Goal: Transaction & Acquisition: Obtain resource

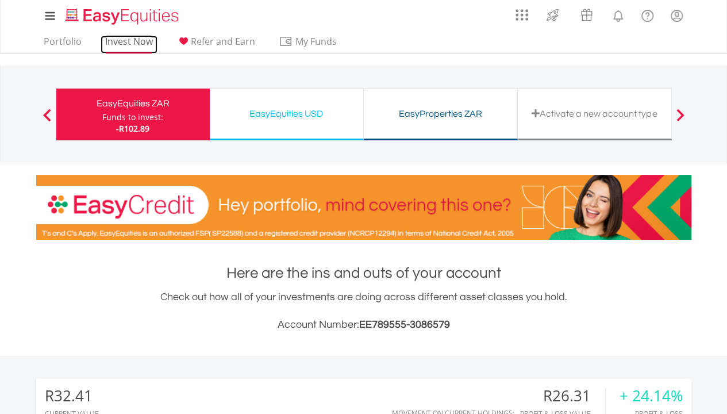
click at [113, 37] on link "Invest Now" at bounding box center [129, 45] width 57 height 18
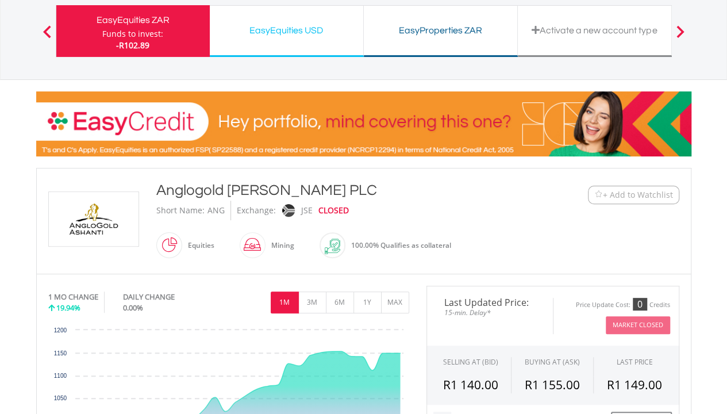
scroll to position [84, 0]
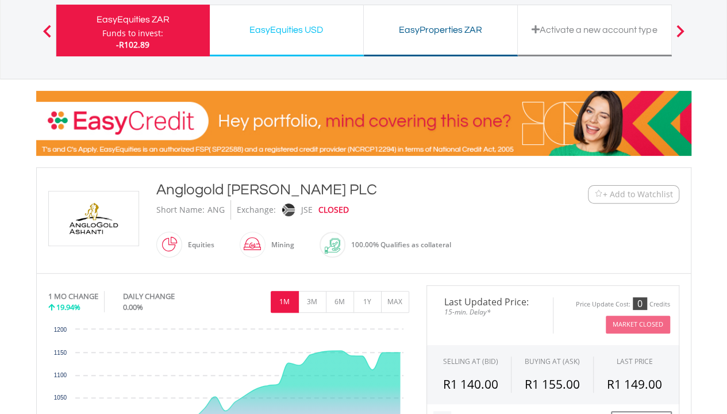
click at [600, 191] on img at bounding box center [598, 194] width 9 height 9
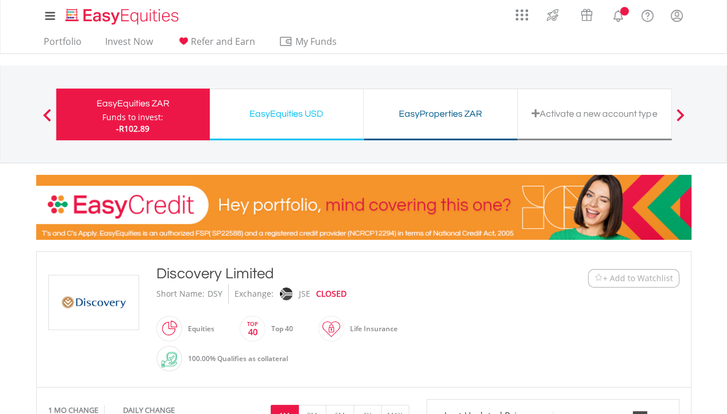
click at [619, 277] on span "+ Add to Watchlist" at bounding box center [638, 278] width 70 height 11
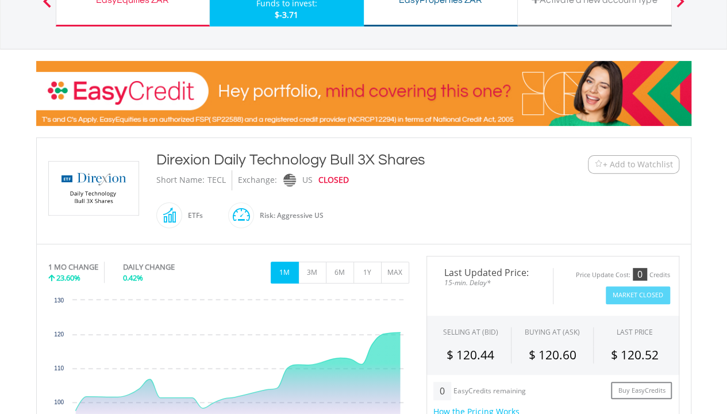
scroll to position [114, 0]
click at [620, 163] on span "+ Add to Watchlist" at bounding box center [638, 164] width 70 height 11
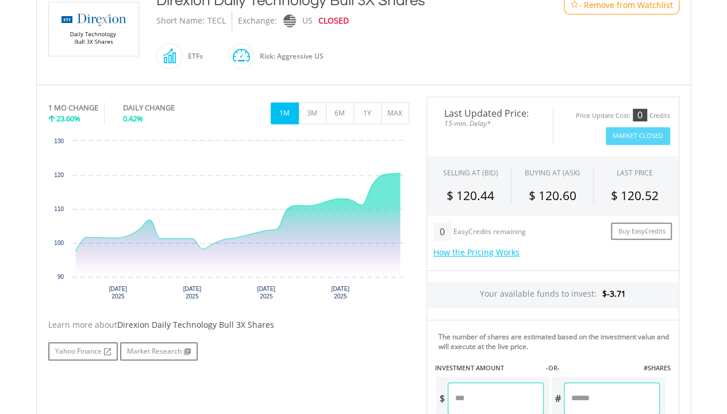
scroll to position [275, 0]
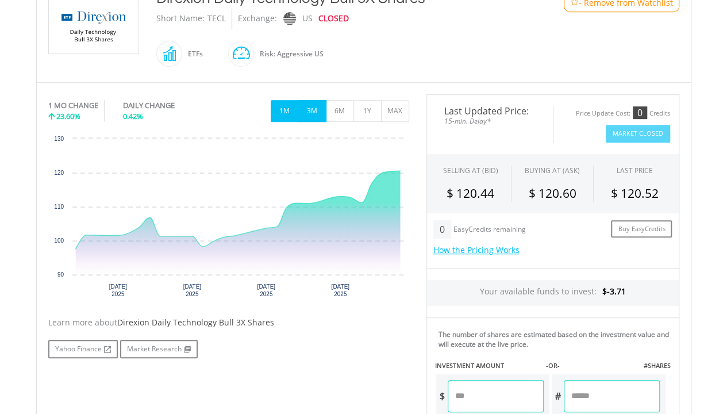
click at [312, 112] on button "3M" at bounding box center [312, 111] width 28 height 22
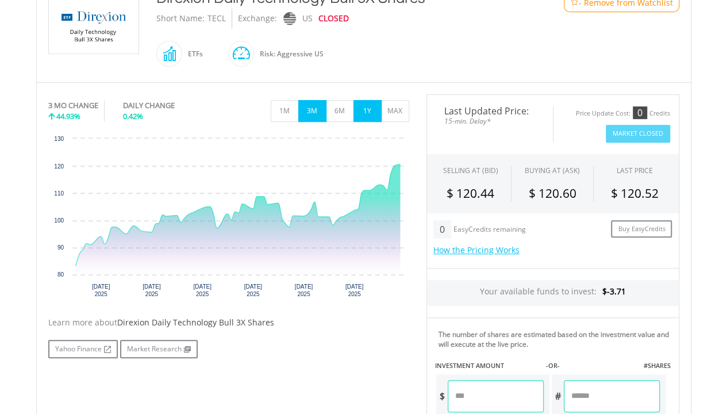
click at [379, 107] on button "1Y" at bounding box center [368, 111] width 28 height 22
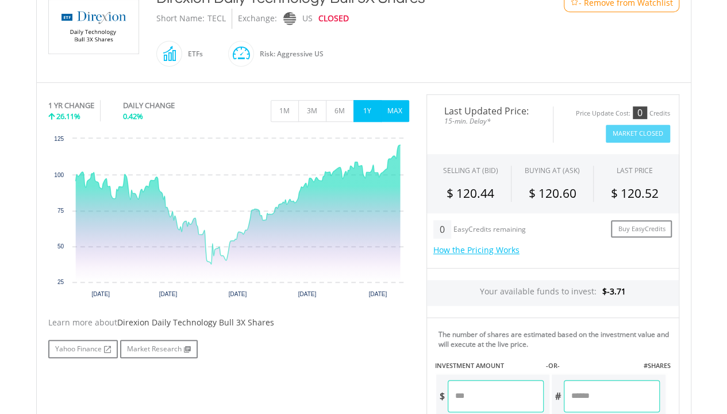
click at [400, 107] on button "MAX" at bounding box center [395, 111] width 28 height 22
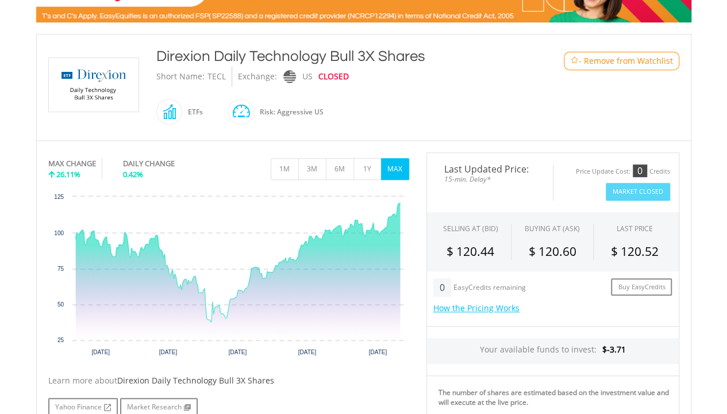
scroll to position [210, 0]
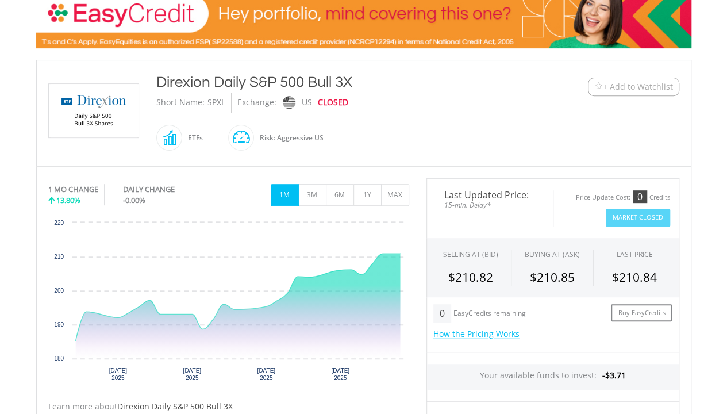
scroll to position [204, 0]
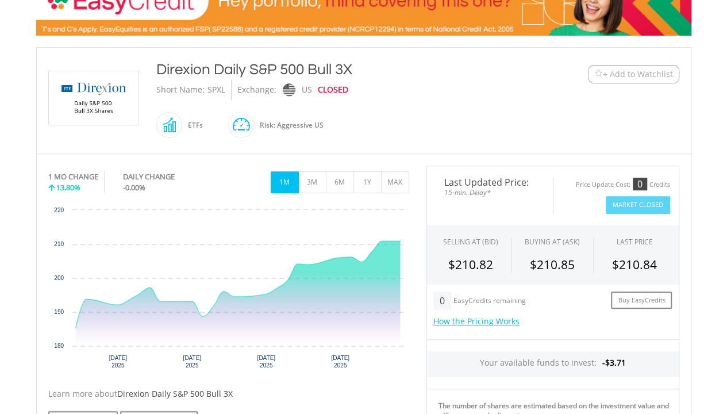
click at [626, 75] on span "+ Add to Watchlist" at bounding box center [638, 73] width 70 height 11
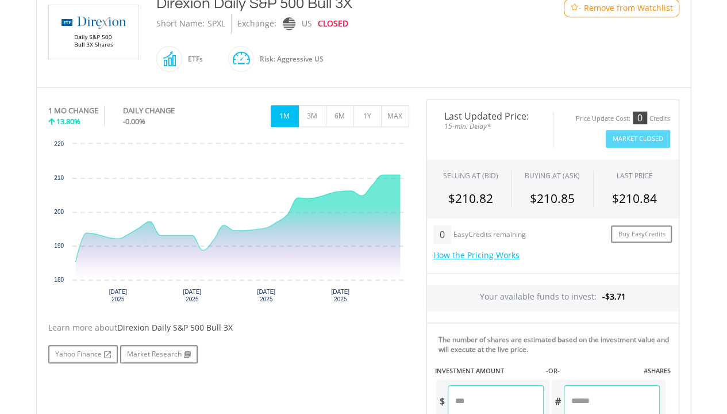
scroll to position [270, 0]
click at [331, 113] on button "6M" at bounding box center [340, 117] width 28 height 22
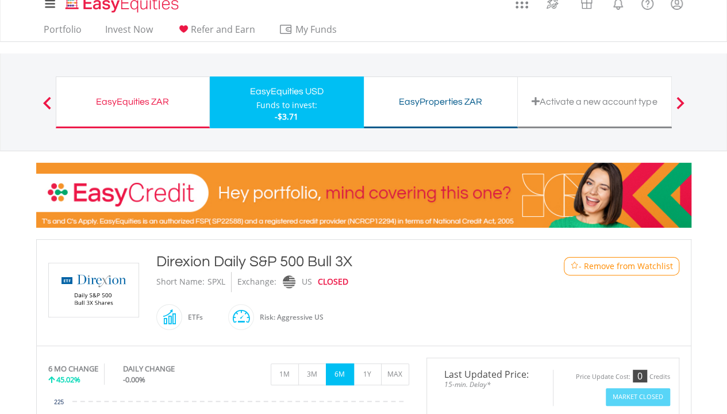
scroll to position [0, 0]
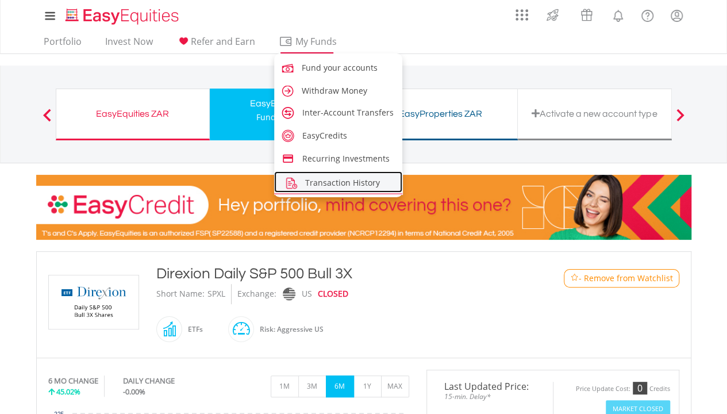
click at [313, 181] on span "Transaction History" at bounding box center [342, 182] width 75 height 11
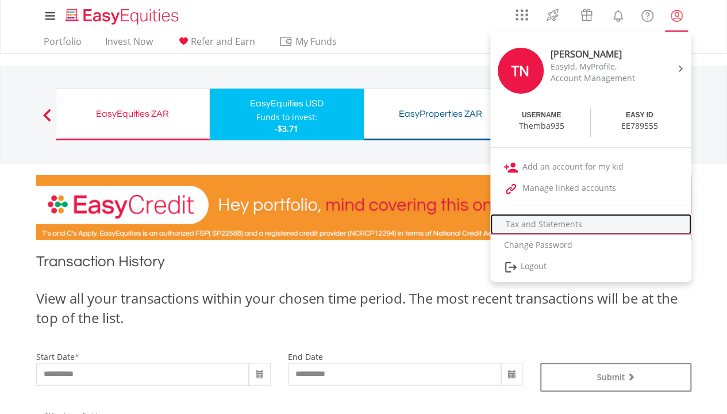
click at [548, 220] on link "Tax and Statements" at bounding box center [590, 224] width 201 height 21
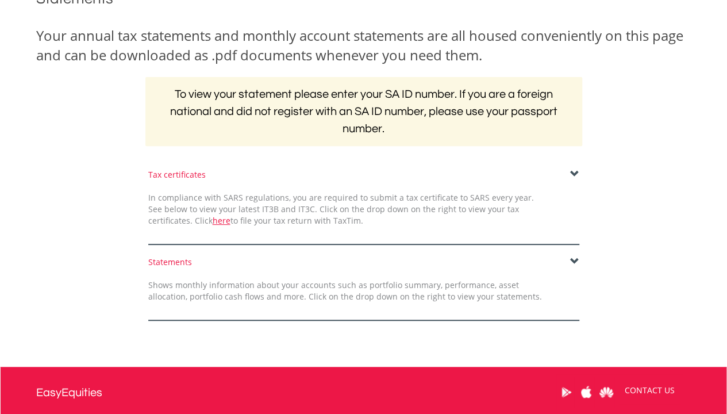
scroll to position [167, 0]
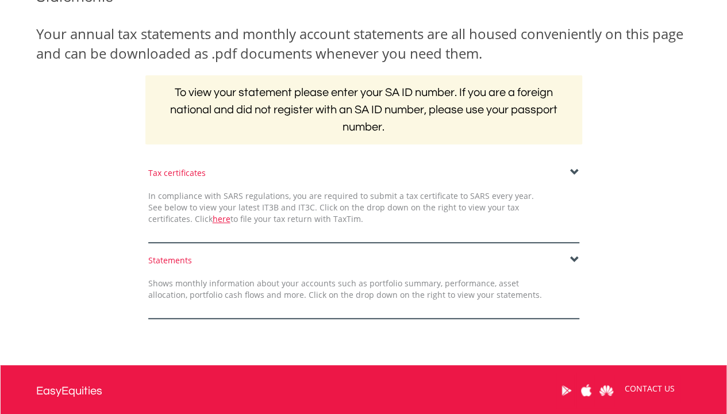
click at [570, 257] on span at bounding box center [574, 259] width 9 height 9
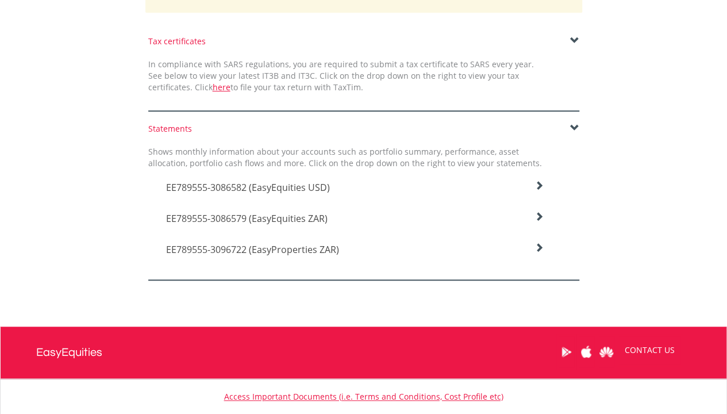
scroll to position [296, 0]
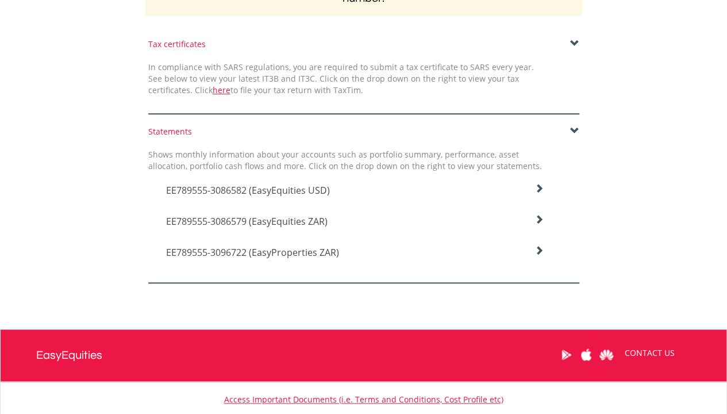
click at [384, 220] on h4 "EE789555-3086579 (EasyEquities ZAR)" at bounding box center [355, 221] width 378 height 14
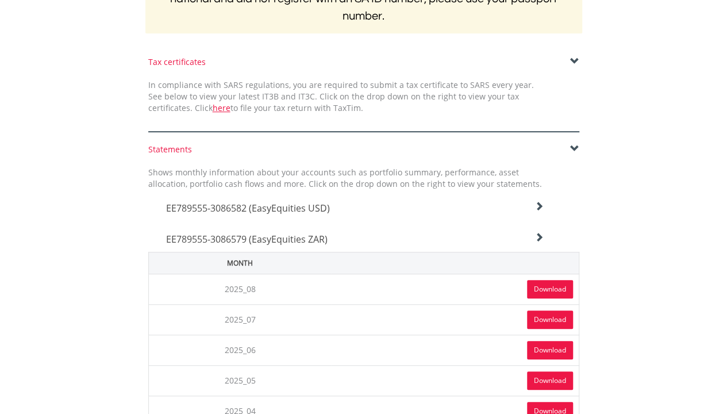
scroll to position [264, 0]
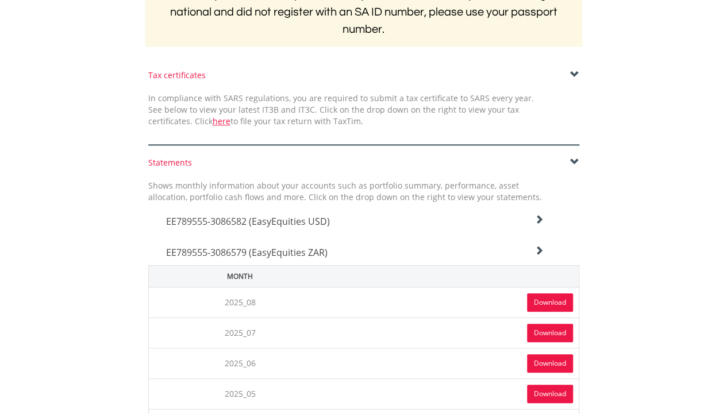
click at [545, 304] on link "Download" at bounding box center [550, 302] width 46 height 18
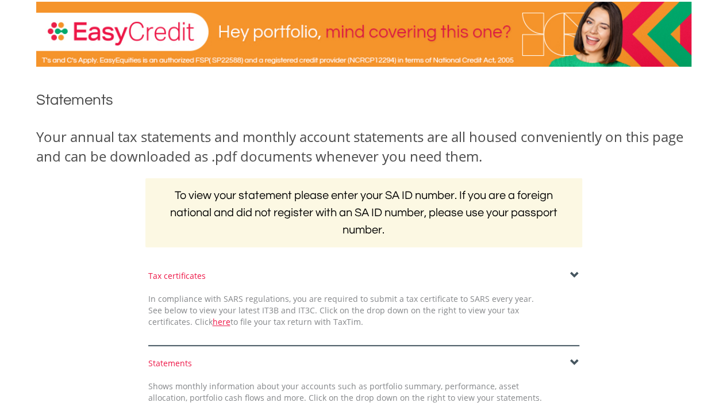
scroll to position [0, 0]
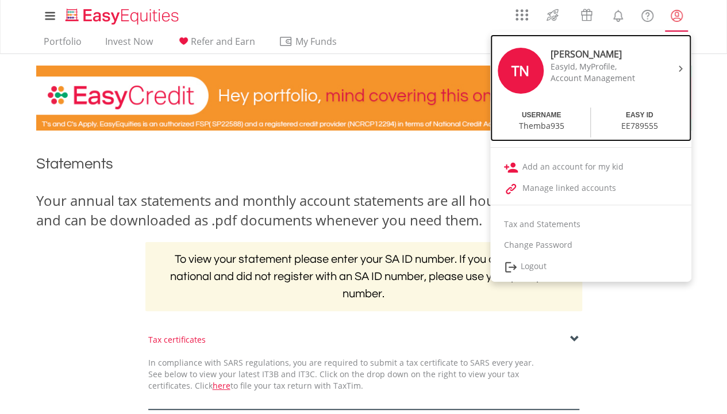
click at [670, 64] on div at bounding box center [678, 67] width 17 height 11
